Goal: Check status: Check status

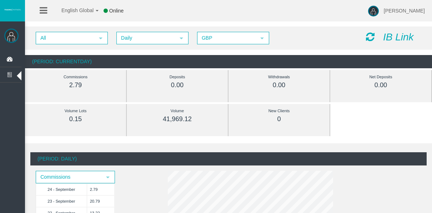
scroll to position [71, 0]
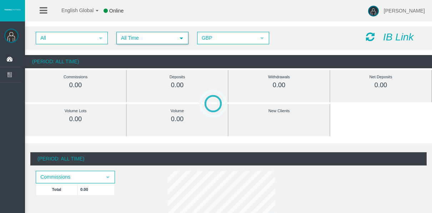
click at [138, 40] on span "All Time" at bounding box center [146, 37] width 58 height 11
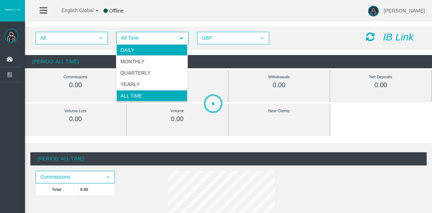
click at [140, 46] on li "Daily" at bounding box center [151, 49] width 71 height 11
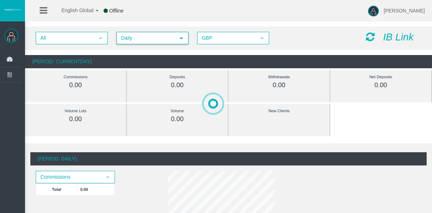
click at [172, 41] on span "Daily" at bounding box center [146, 37] width 58 height 11
click at [207, 50] on div "All select Daily select 4 GBP select GBP IB Link (Period: CurrentDay) Commissio…" at bounding box center [228, 47] width 407 height 49
click at [168, 45] on div "All select Daily select 4 GBP select GBP IB Link" at bounding box center [228, 37] width 407 height 23
click at [167, 37] on span "Daily" at bounding box center [146, 37] width 58 height 11
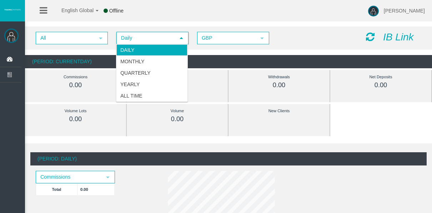
click at [162, 41] on span "Daily" at bounding box center [146, 37] width 58 height 11
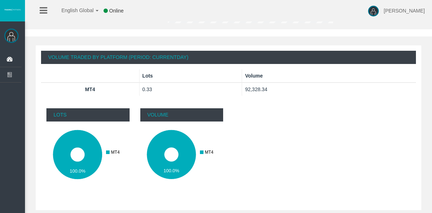
scroll to position [215, 0]
